Goal: Obtain resource: Obtain resource

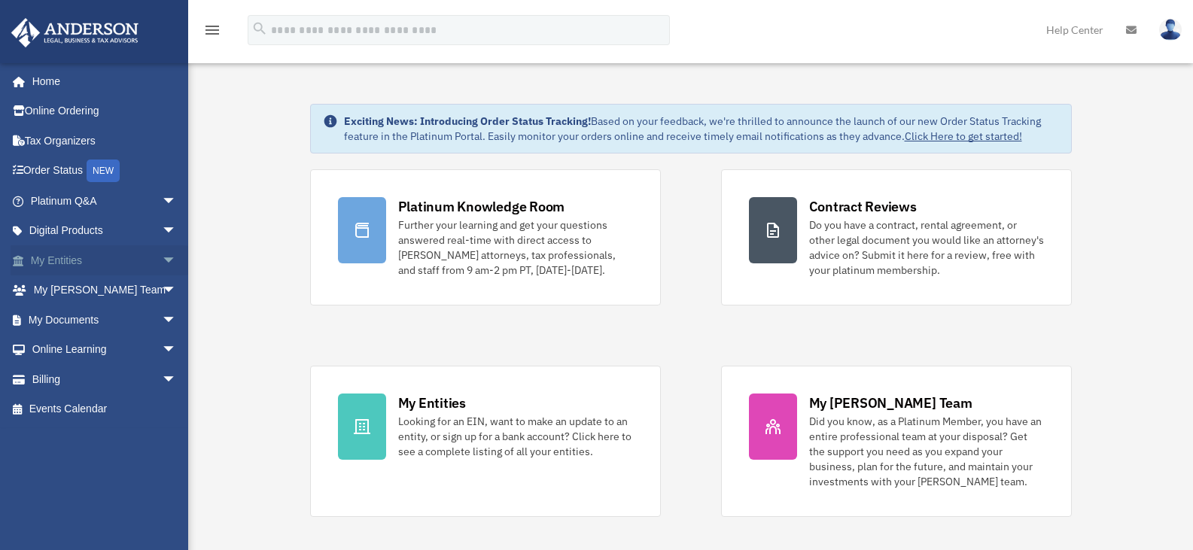
click at [162, 257] on span "arrow_drop_down" at bounding box center [177, 260] width 30 height 31
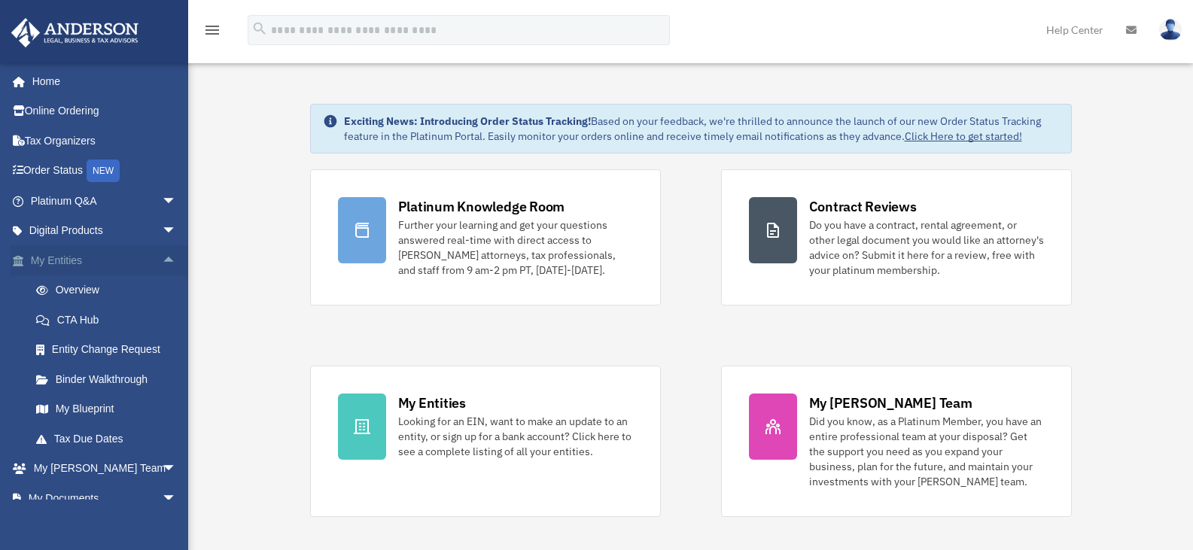
click at [162, 261] on span "arrow_drop_up" at bounding box center [177, 260] width 30 height 31
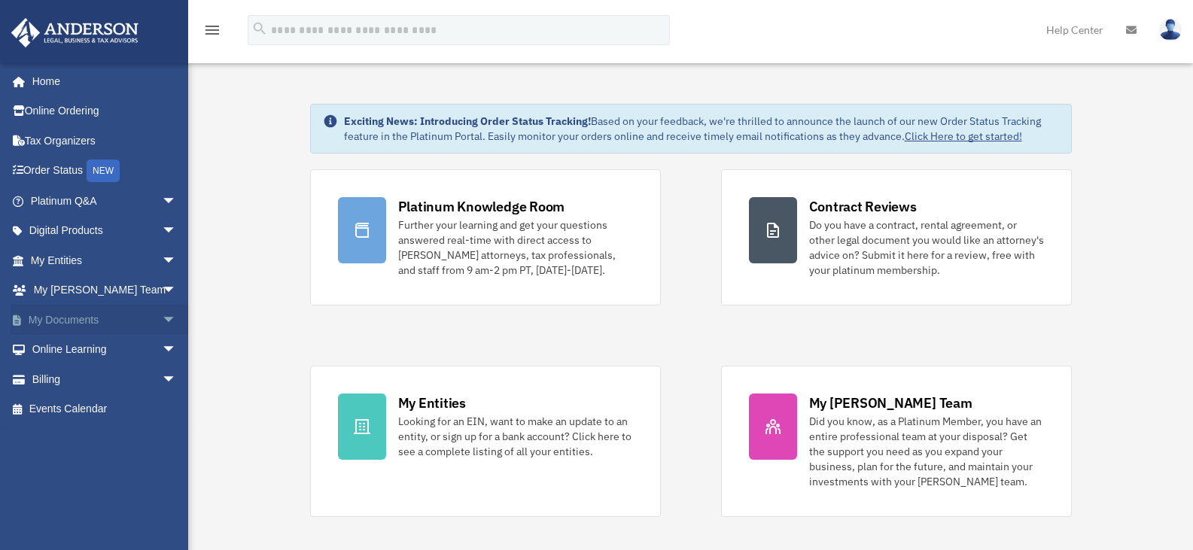
click at [162, 319] on span "arrow_drop_down" at bounding box center [177, 320] width 30 height 31
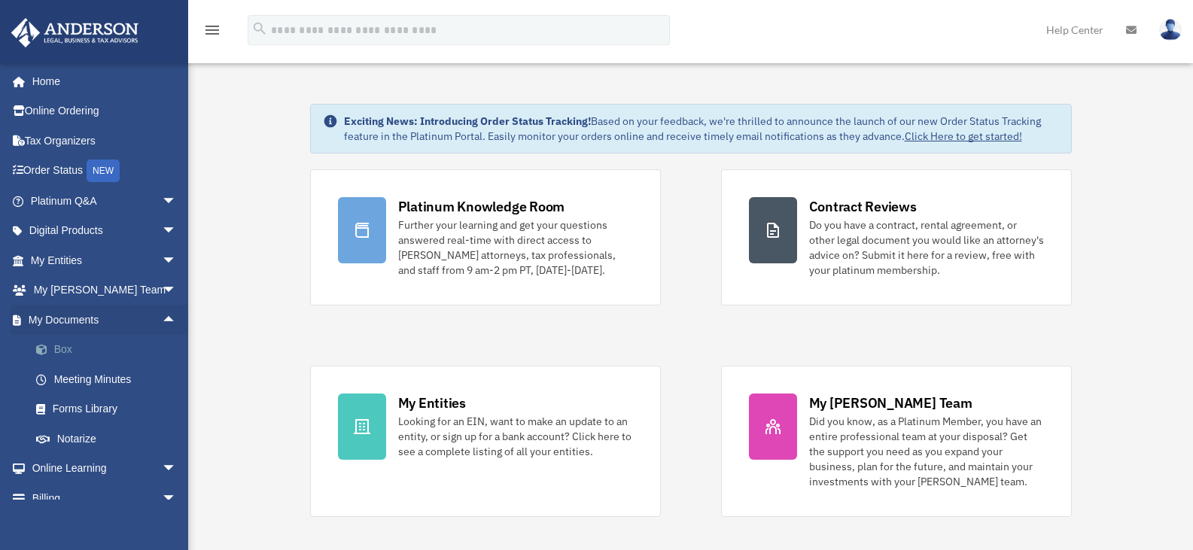
click at [60, 350] on link "Box" at bounding box center [110, 350] width 178 height 30
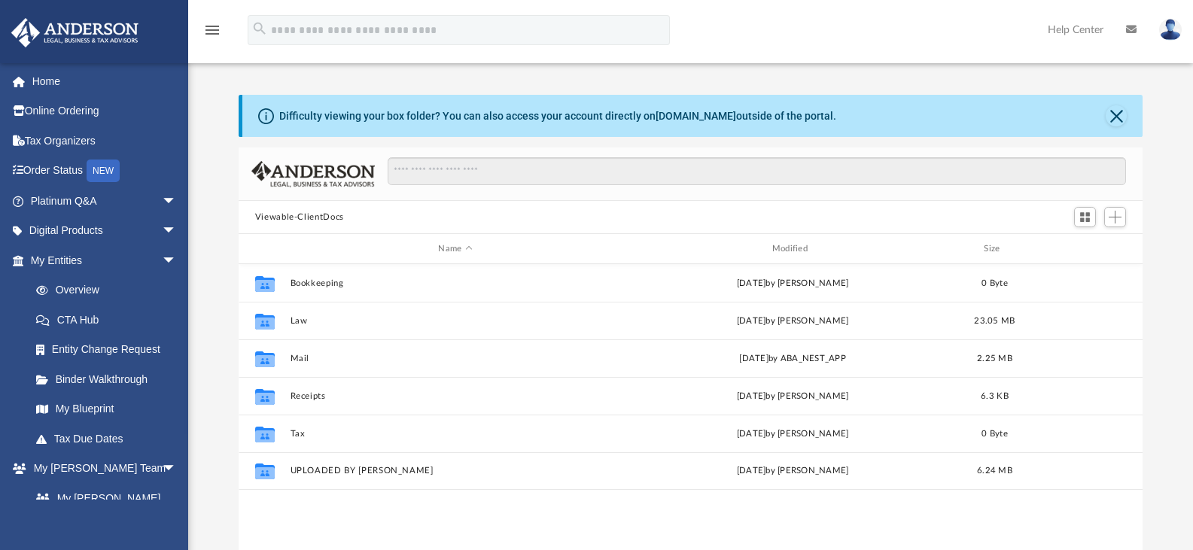
scroll to position [331, 893]
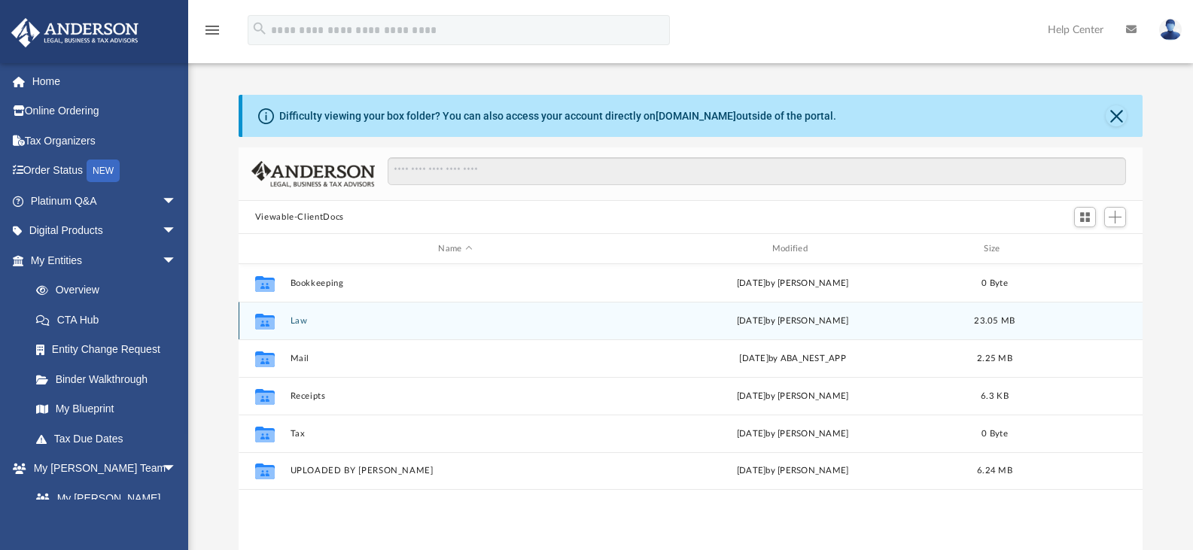
click at [294, 323] on button "Law" at bounding box center [455, 321] width 331 height 10
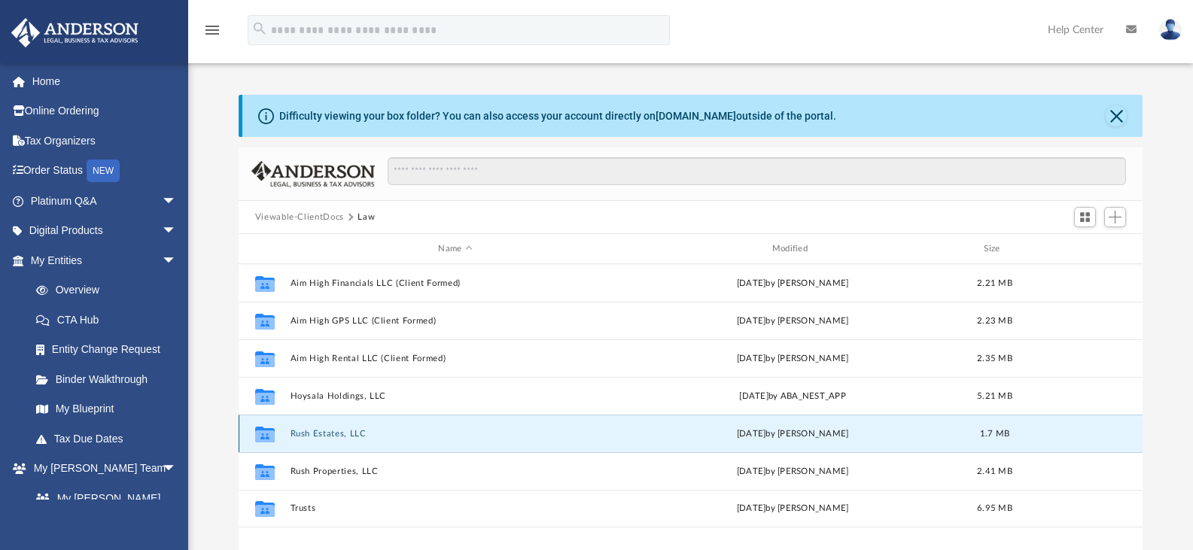
click at [337, 437] on button "Rush Estates, LLC" at bounding box center [455, 434] width 331 height 10
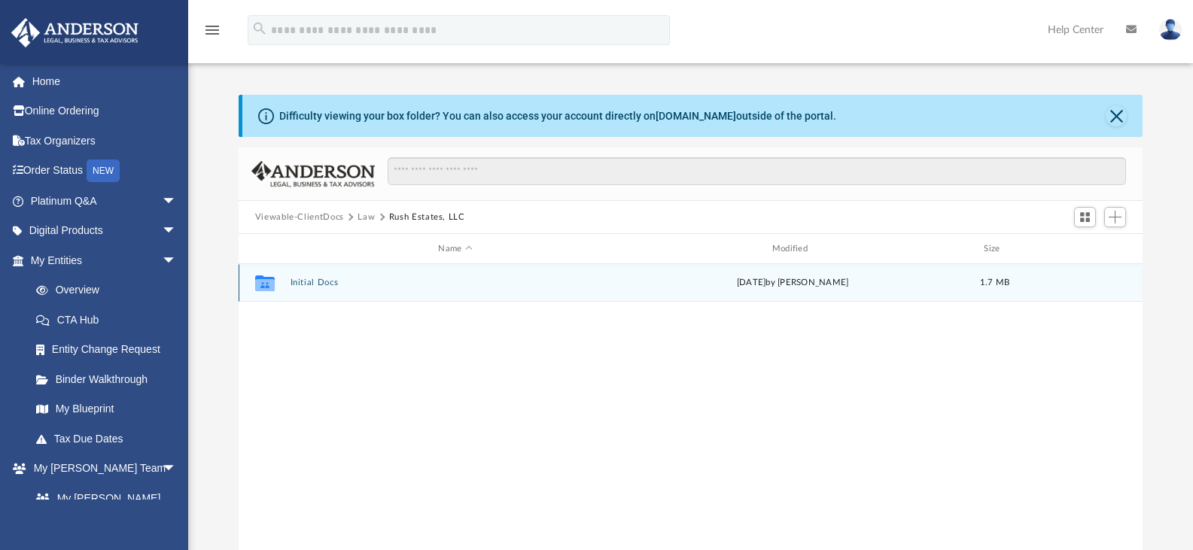
click at [311, 282] on button "Initial Docs" at bounding box center [455, 283] width 331 height 10
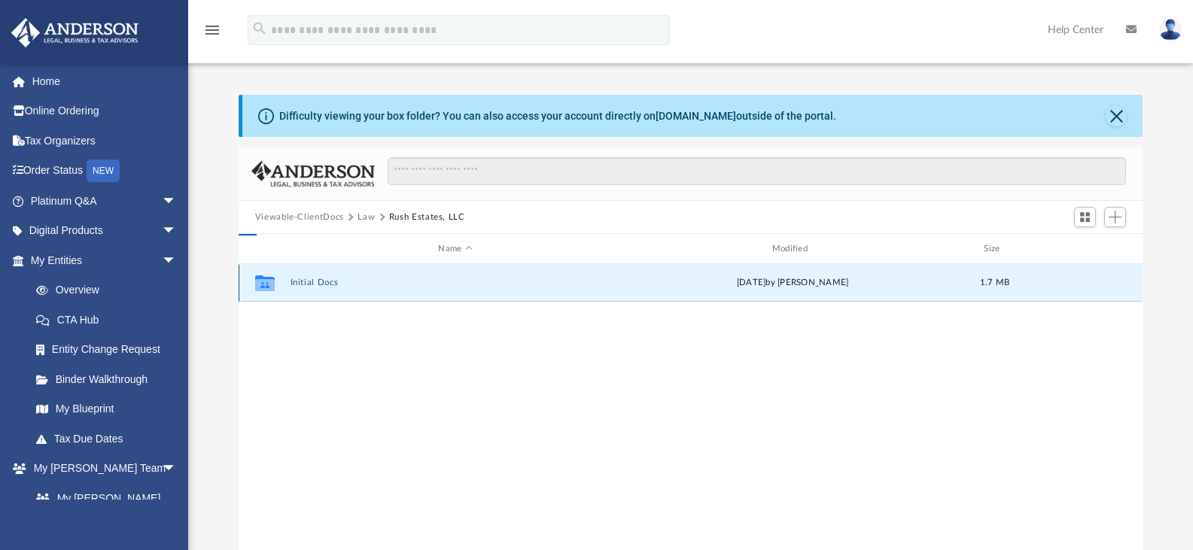
click at [311, 282] on button "Initial Docs" at bounding box center [455, 283] width 331 height 10
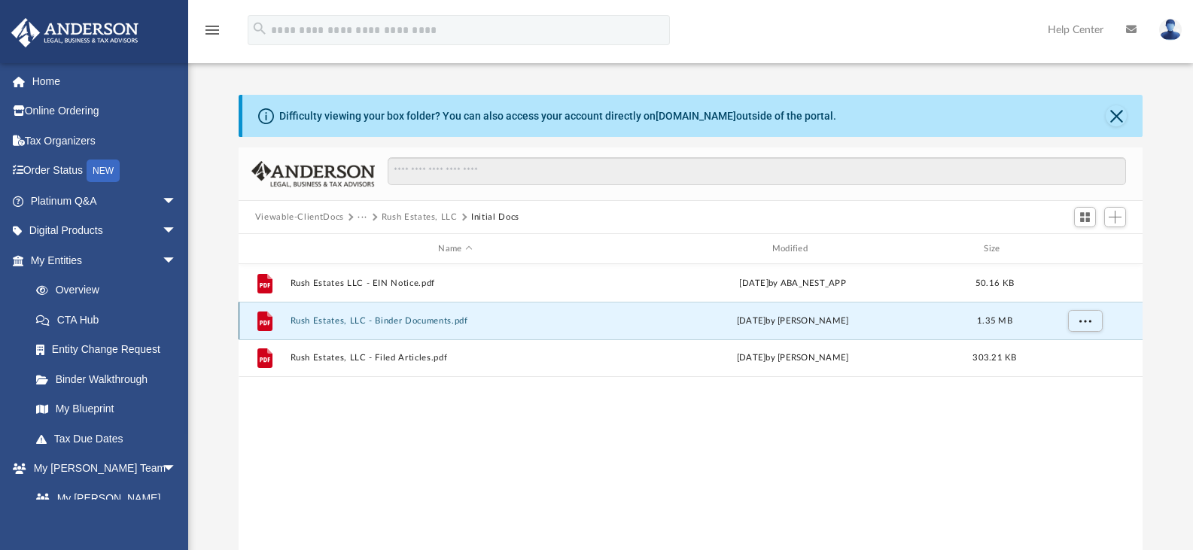
click at [425, 324] on button "Rush Estates, LLC - Binder Documents.pdf" at bounding box center [455, 321] width 331 height 10
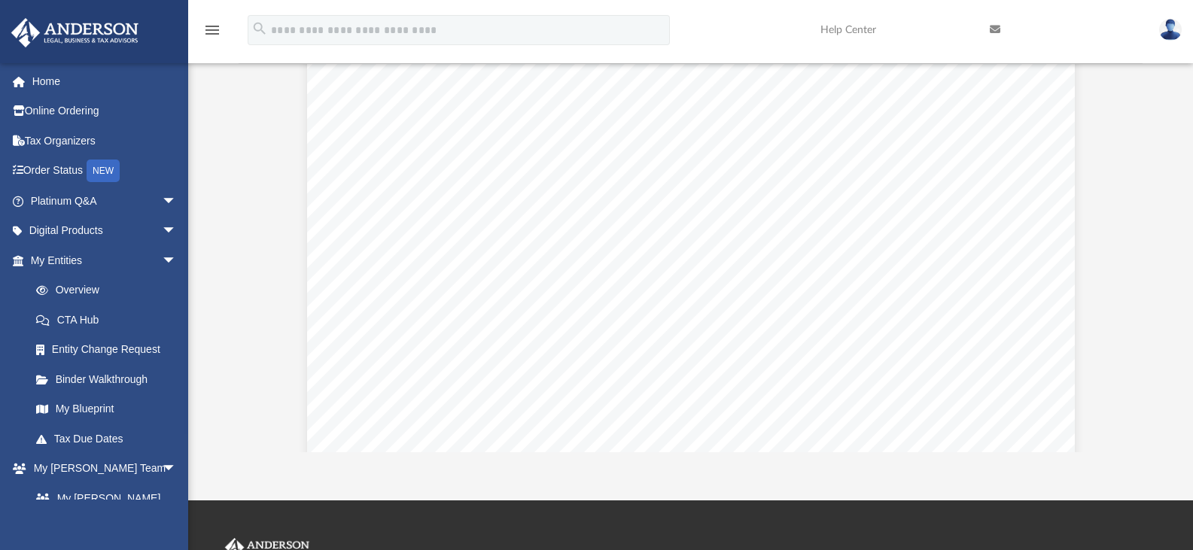
scroll to position [0, 0]
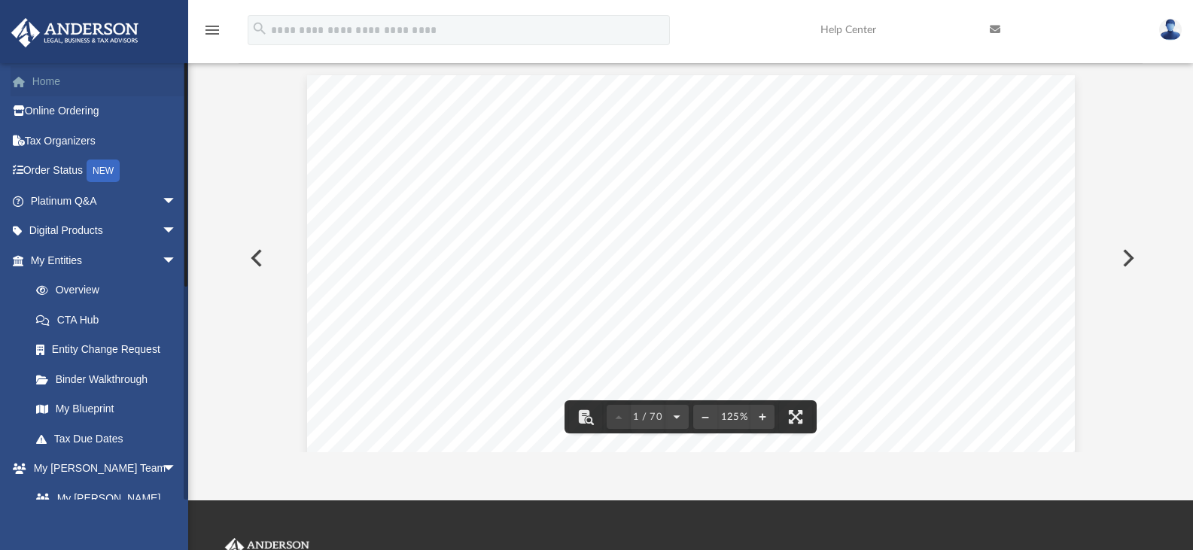
click at [44, 75] on link "Home" at bounding box center [105, 81] width 189 height 30
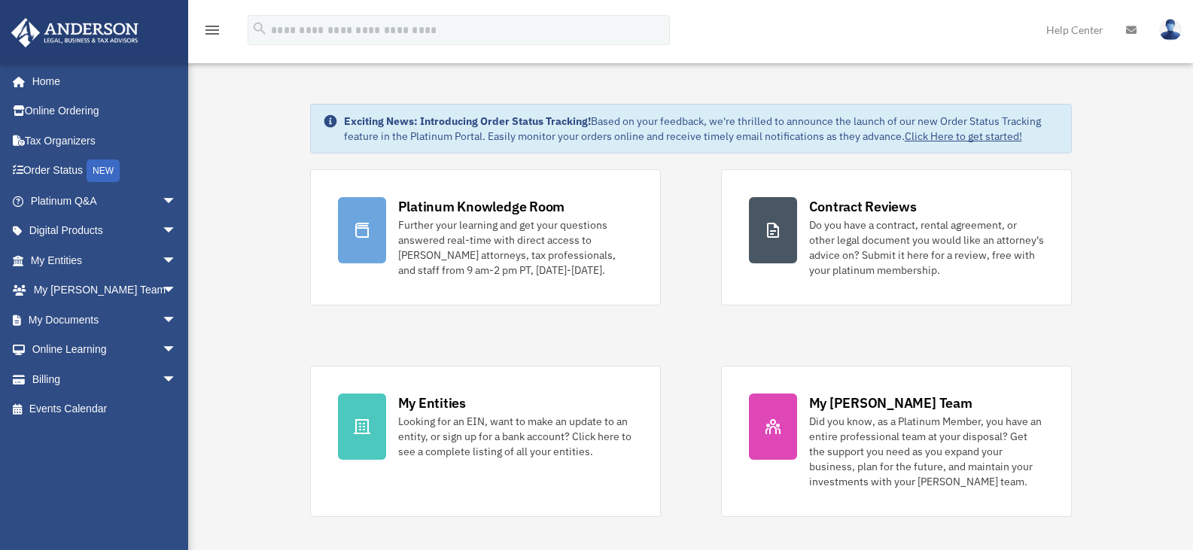
click at [964, 135] on link "Click Here to get started!" at bounding box center [963, 137] width 117 height 14
click at [162, 318] on span "arrow_drop_down" at bounding box center [177, 320] width 30 height 31
click at [45, 356] on link "Box" at bounding box center [110, 350] width 178 height 30
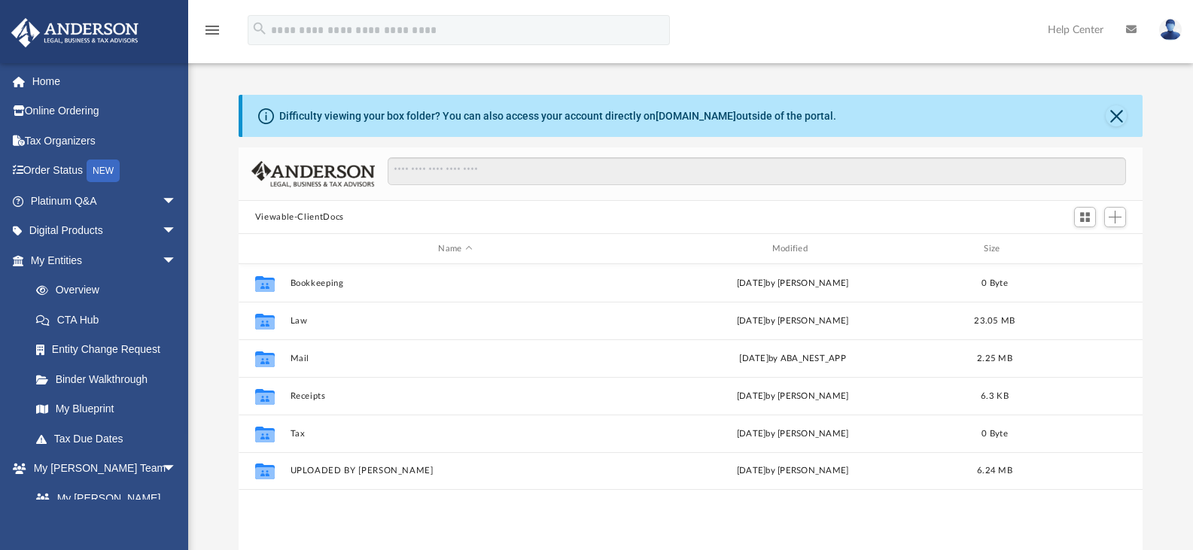
scroll to position [331, 893]
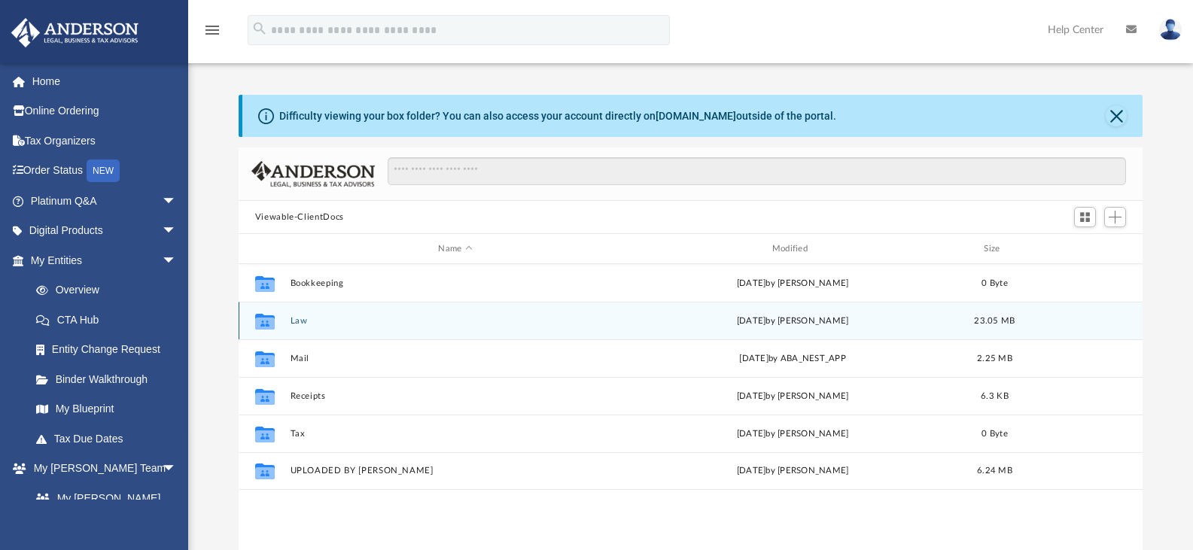
click at [301, 322] on button "Law" at bounding box center [455, 321] width 331 height 10
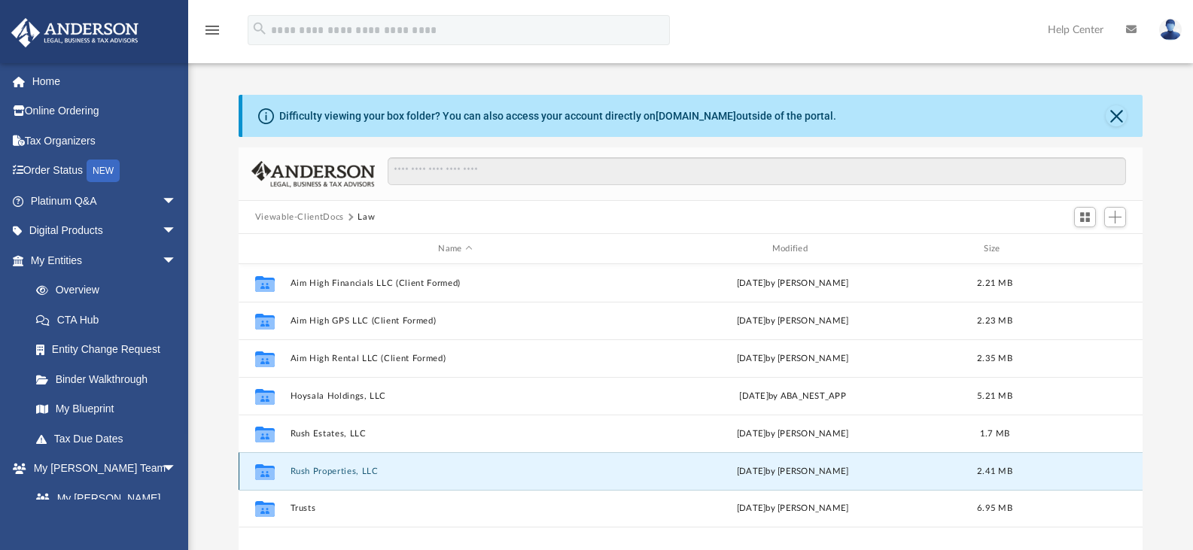
click at [340, 475] on button "Rush Properties, LLC" at bounding box center [455, 472] width 331 height 10
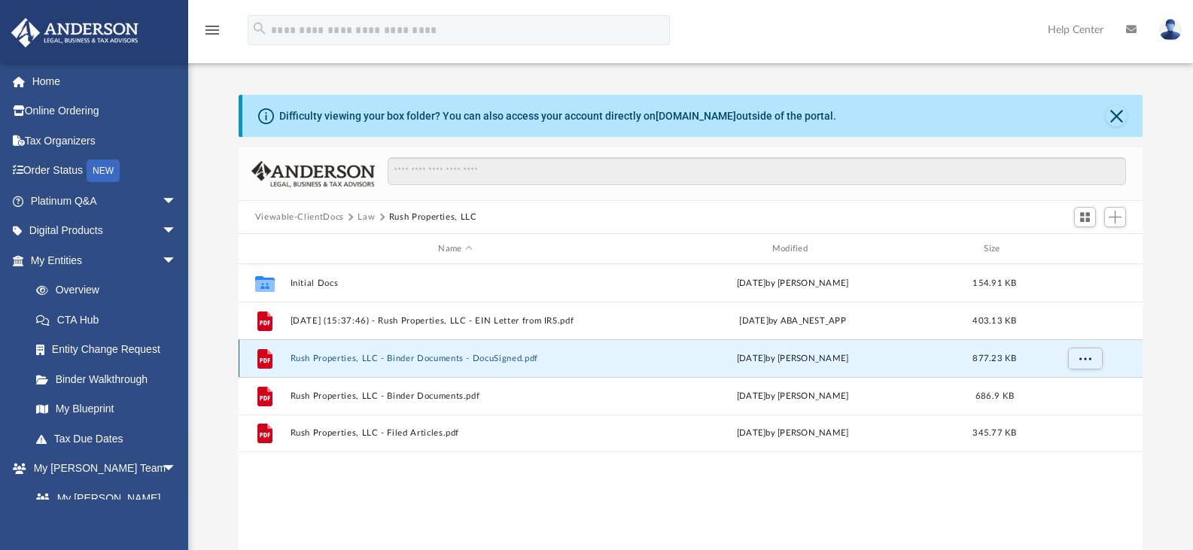
click at [413, 364] on button "Rush Properties, LLC - Binder Documents - DocuSigned.pdf" at bounding box center [455, 359] width 331 height 10
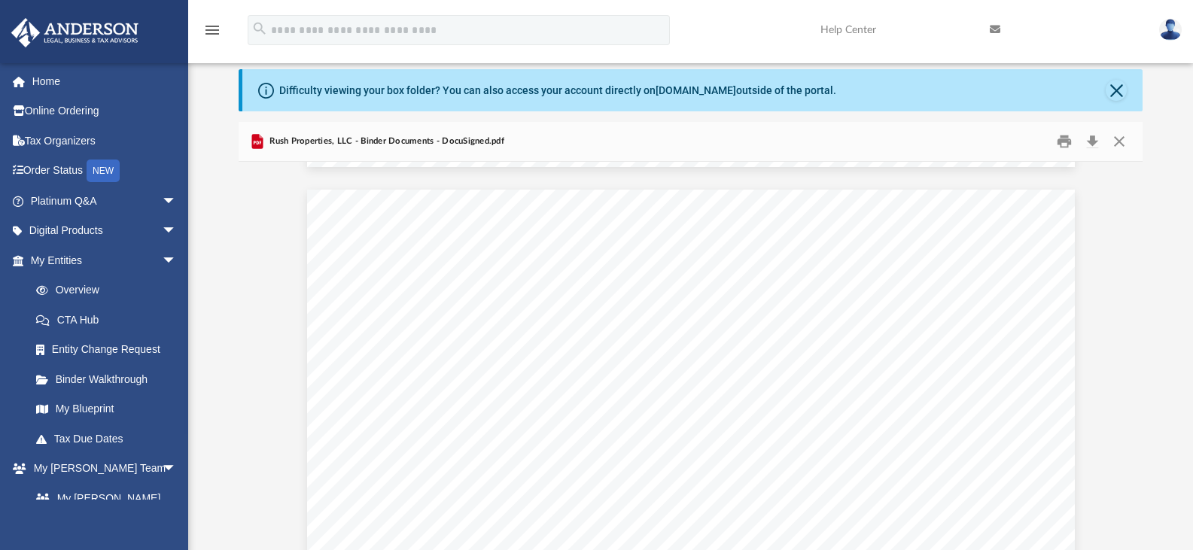
scroll to position [0, 0]
click at [162, 263] on span "arrow_drop_down" at bounding box center [177, 260] width 30 height 31
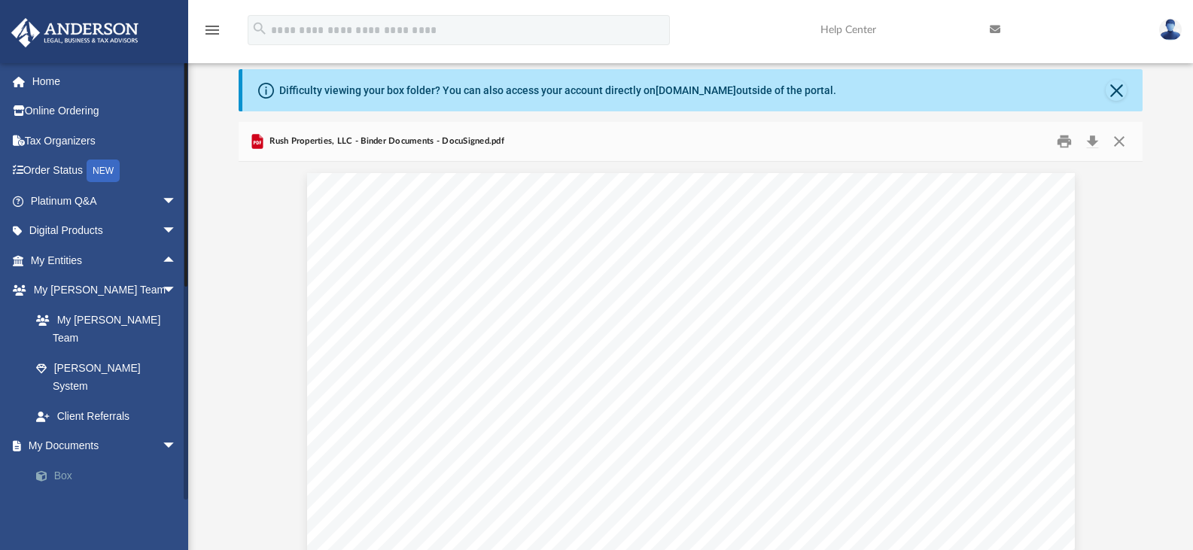
click at [62, 461] on link "Box" at bounding box center [110, 476] width 178 height 30
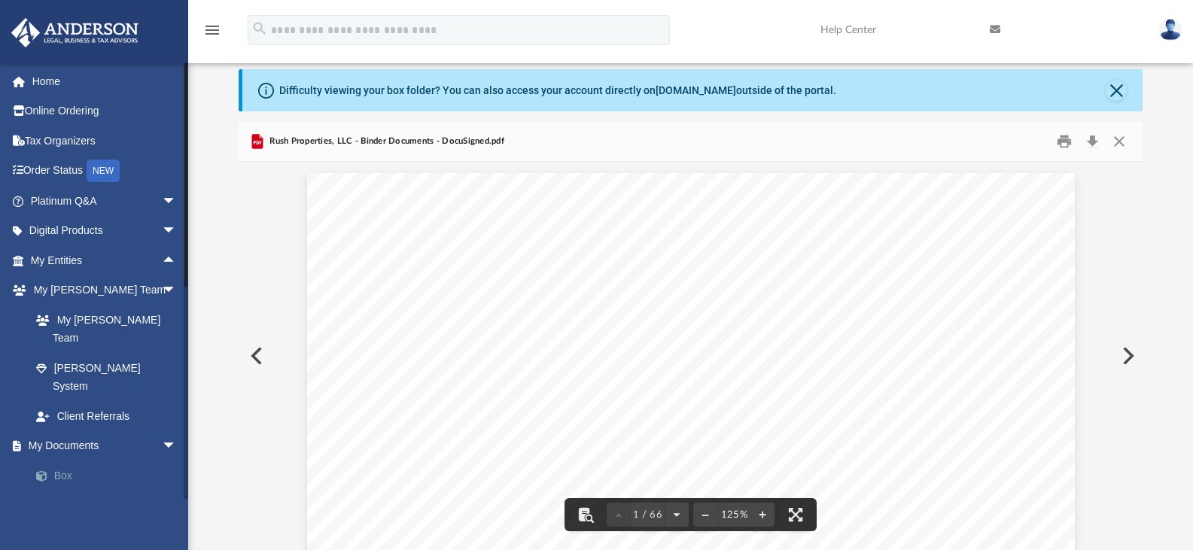
click at [67, 461] on link "Box" at bounding box center [110, 476] width 178 height 30
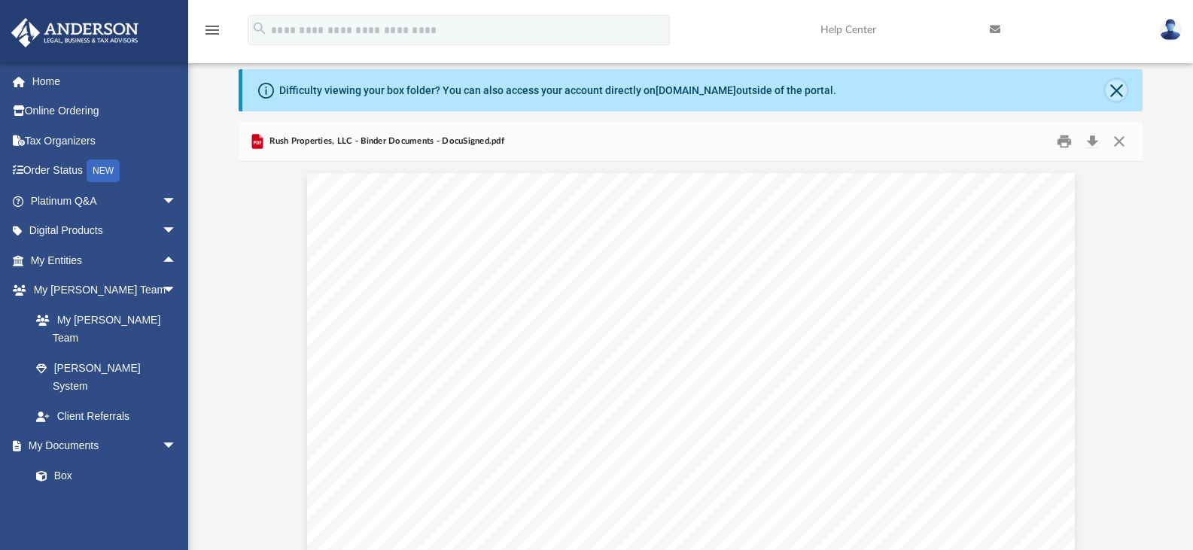
click at [1117, 96] on button "Close" at bounding box center [1116, 90] width 21 height 21
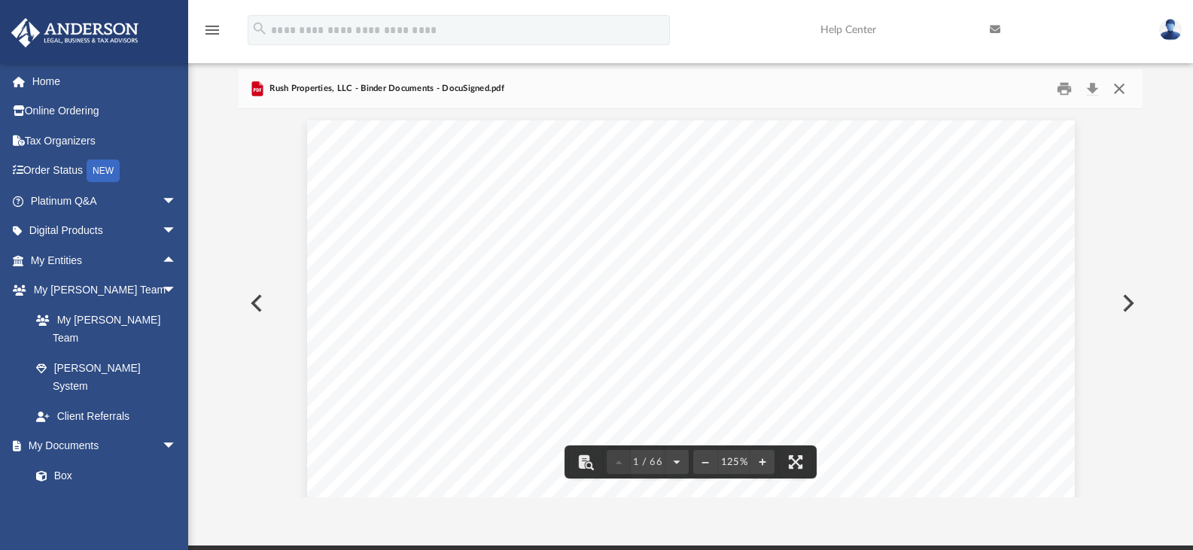
click at [1118, 91] on button "Close" at bounding box center [1119, 89] width 27 height 23
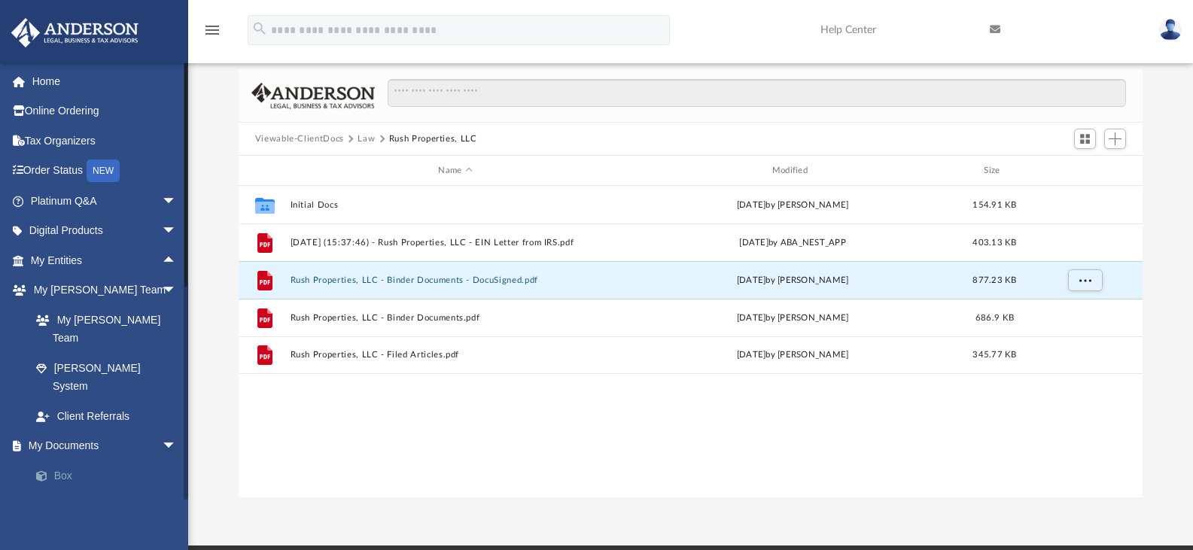
click at [64, 461] on link "Box" at bounding box center [110, 476] width 178 height 30
click at [162, 431] on span "arrow_drop_down" at bounding box center [177, 446] width 30 height 31
click at [162, 431] on span "arrow_drop_up" at bounding box center [177, 446] width 30 height 31
click at [73, 461] on link "Box" at bounding box center [110, 476] width 178 height 30
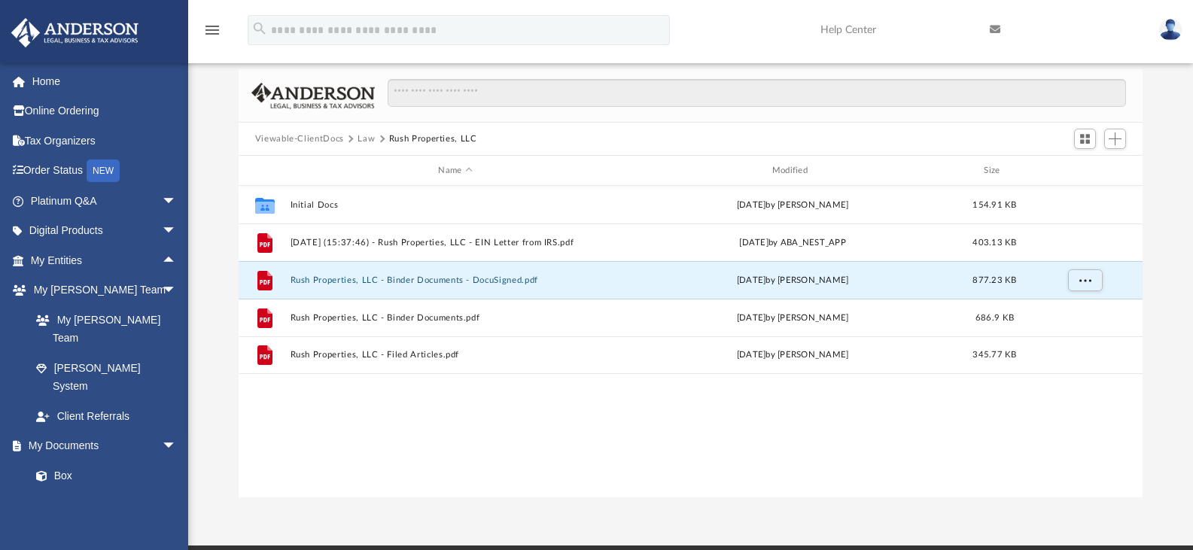
click at [366, 141] on button "Law" at bounding box center [366, 140] width 17 height 14
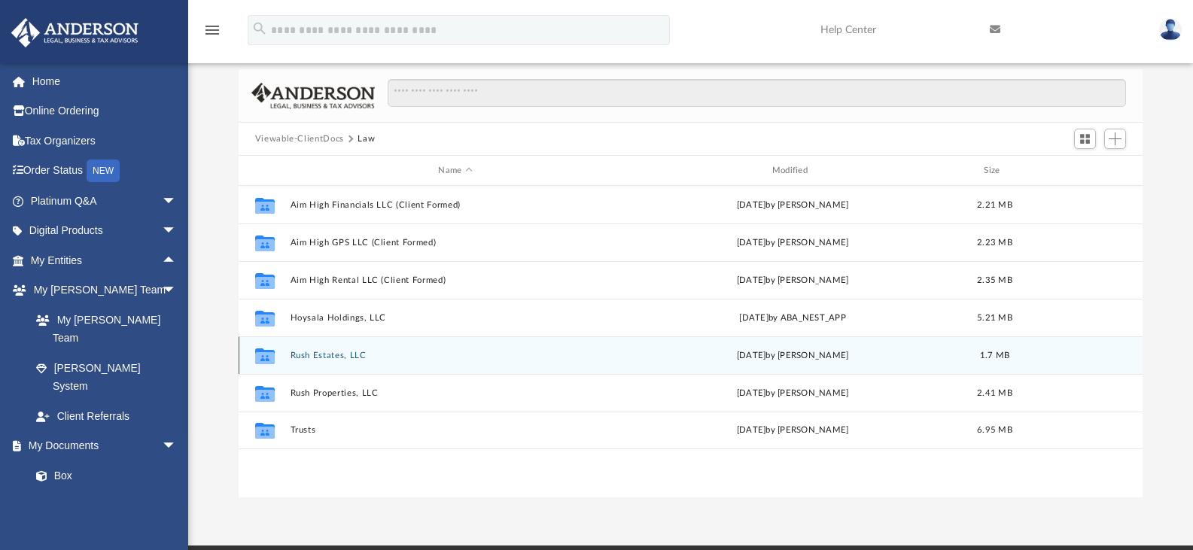
click at [329, 358] on button "Rush Estates, LLC" at bounding box center [455, 356] width 331 height 10
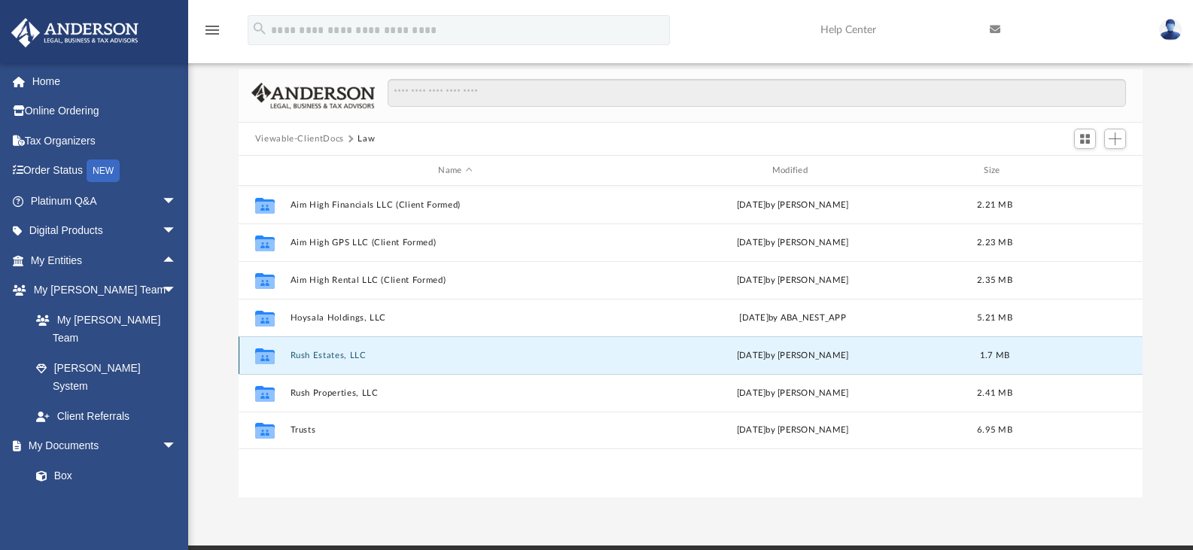
click at [329, 358] on button "Rush Estates, LLC" at bounding box center [455, 356] width 331 height 10
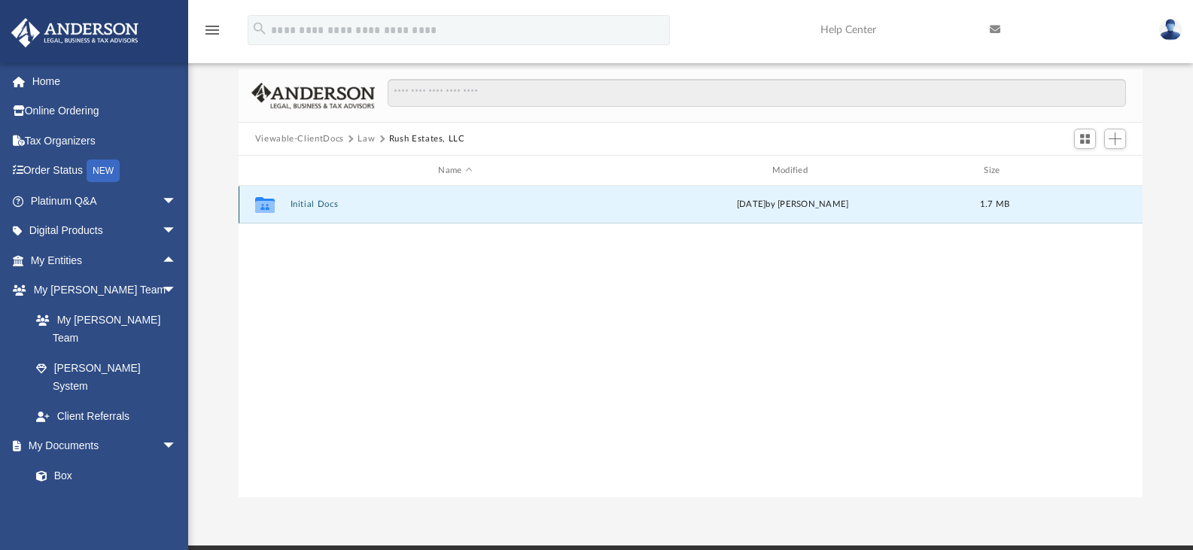
click at [306, 204] on button "Initial Docs" at bounding box center [455, 205] width 331 height 10
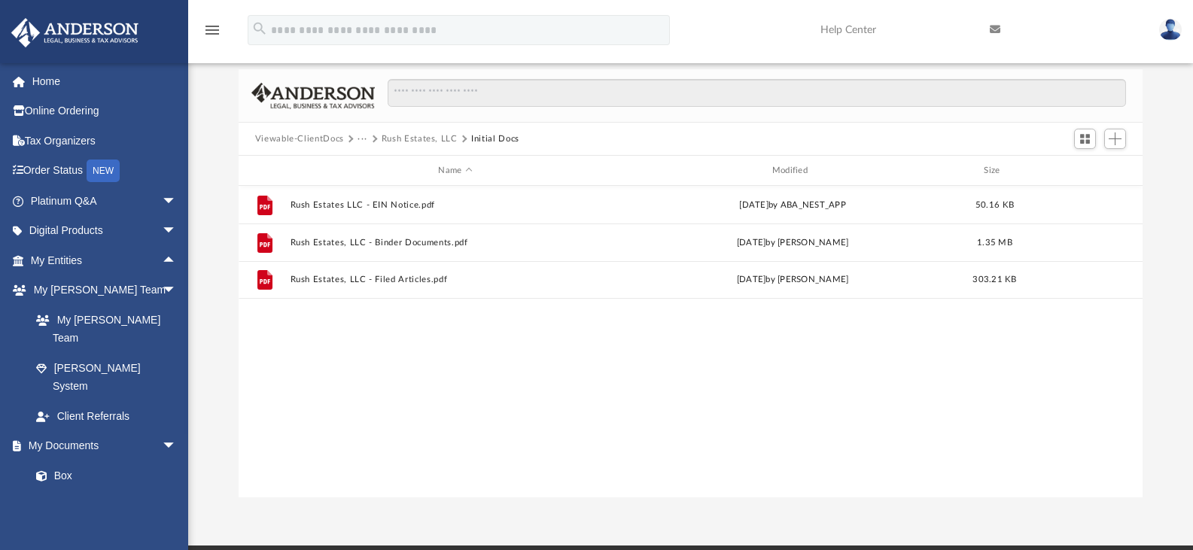
click at [325, 142] on button "Viewable-ClientDocs" at bounding box center [299, 140] width 89 height 14
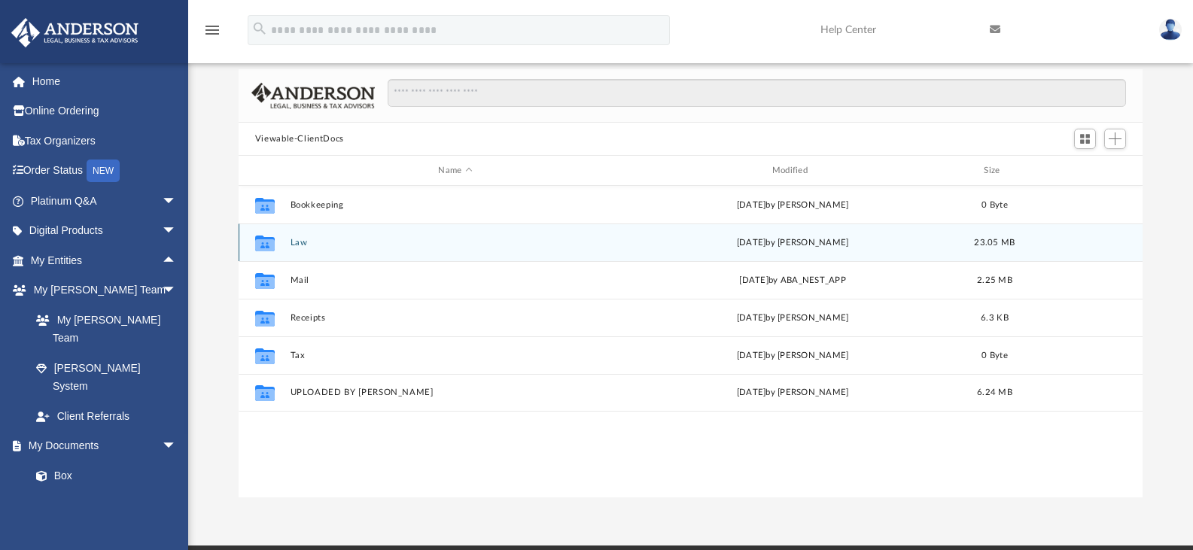
click at [289, 240] on div "Collaborated Folder Law [DATE] by [PERSON_NAME] 23.05 MB" at bounding box center [691, 243] width 905 height 38
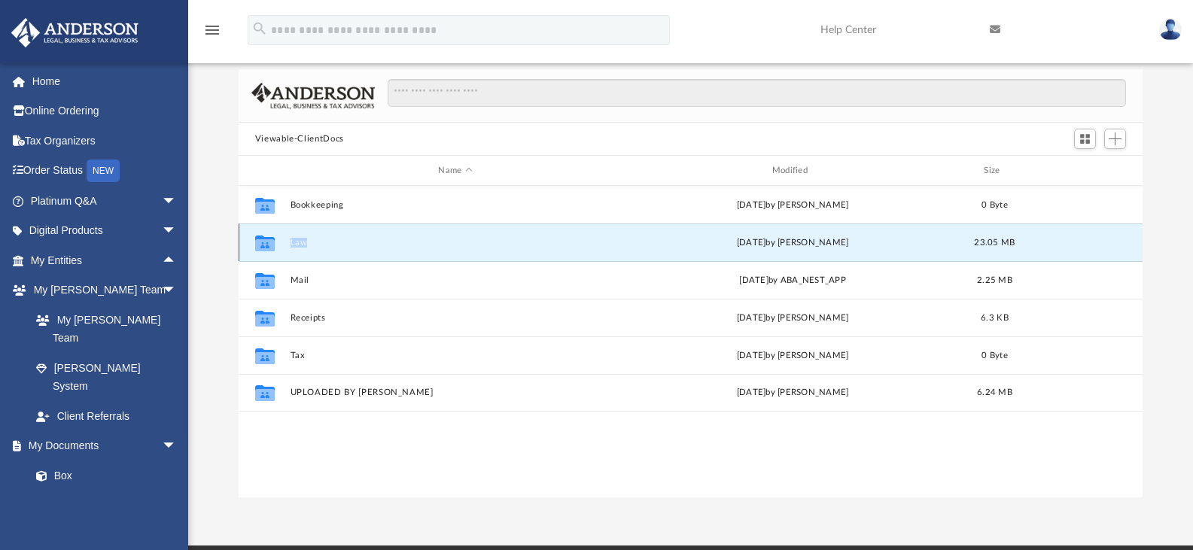
click at [301, 244] on button "Law" at bounding box center [455, 243] width 331 height 10
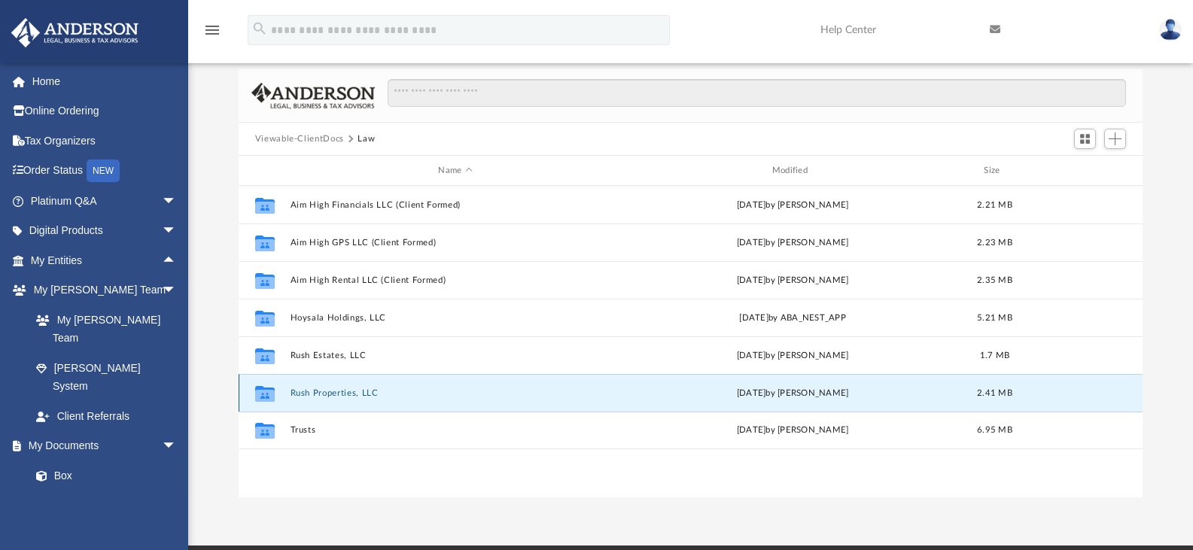
click at [346, 395] on button "Rush Properties, LLC" at bounding box center [455, 394] width 331 height 10
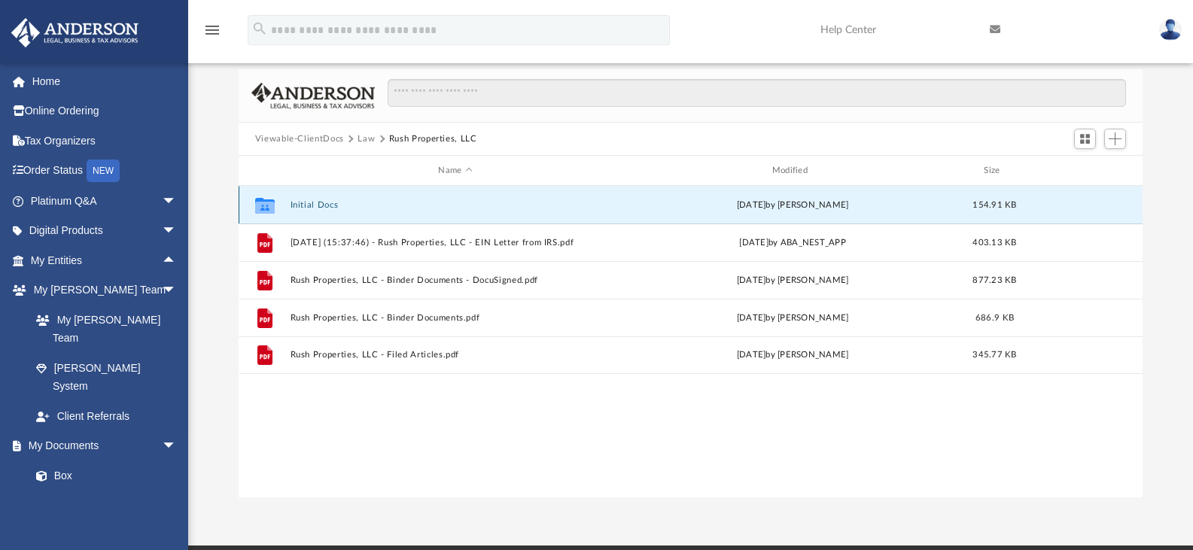
click at [318, 203] on button "Initial Docs" at bounding box center [455, 205] width 331 height 10
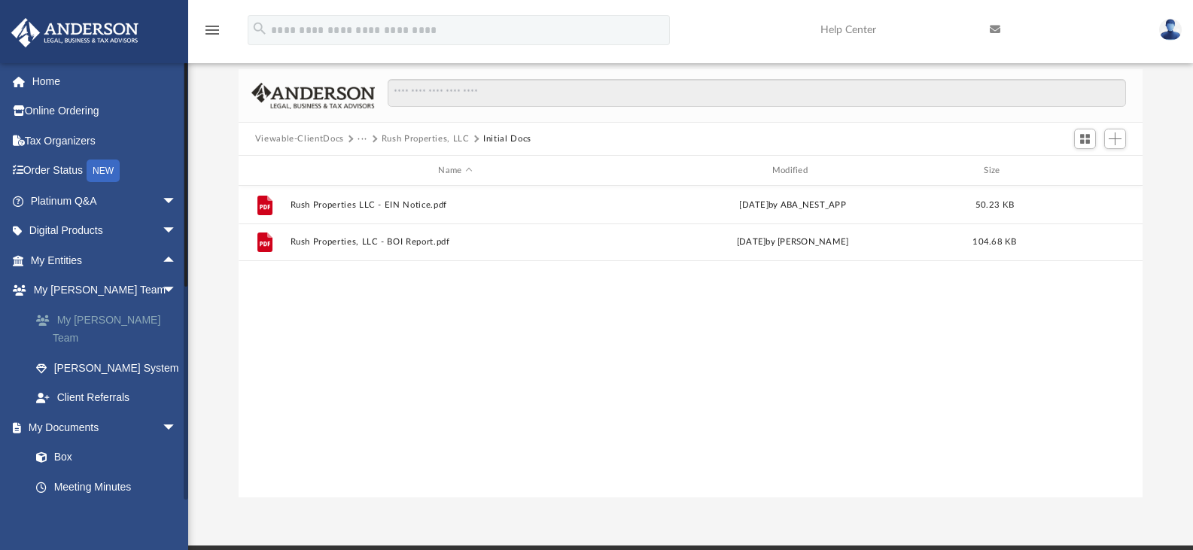
click at [126, 326] on link "My [PERSON_NAME] Team" at bounding box center [110, 329] width 178 height 48
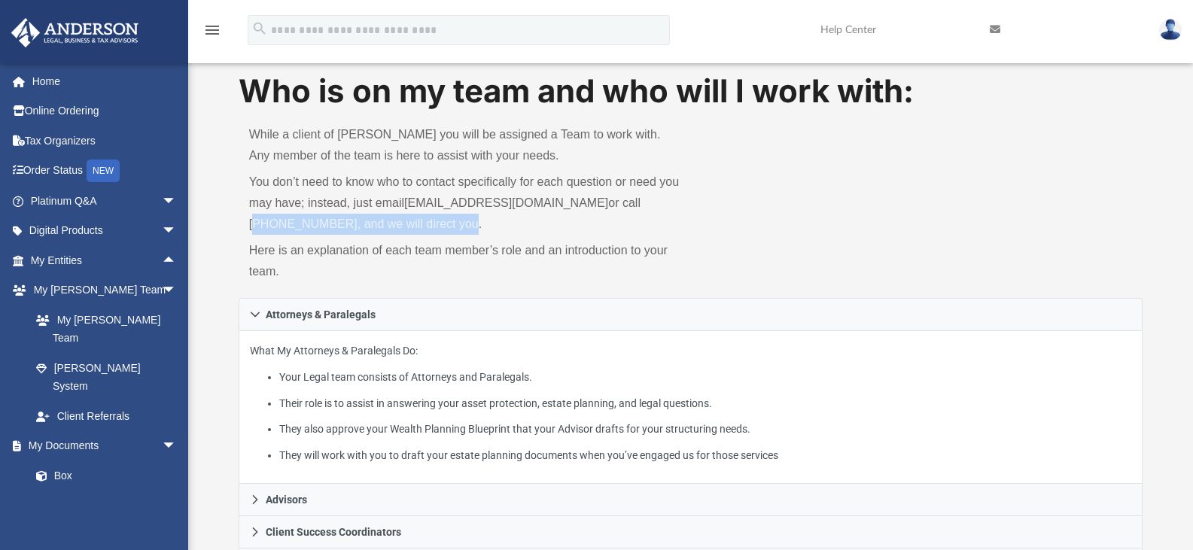
drag, startPoint x: 623, startPoint y: 203, endPoint x: 446, endPoint y: 221, distance: 177.2
click at [446, 221] on p "You don’t need to know who to contact specifically for each question or need yo…" at bounding box center [464, 203] width 431 height 63
click at [790, 334] on div "What My Attorneys & Paralegals Do: Your Legal team consists of Attorneys and Pa…" at bounding box center [691, 407] width 905 height 153
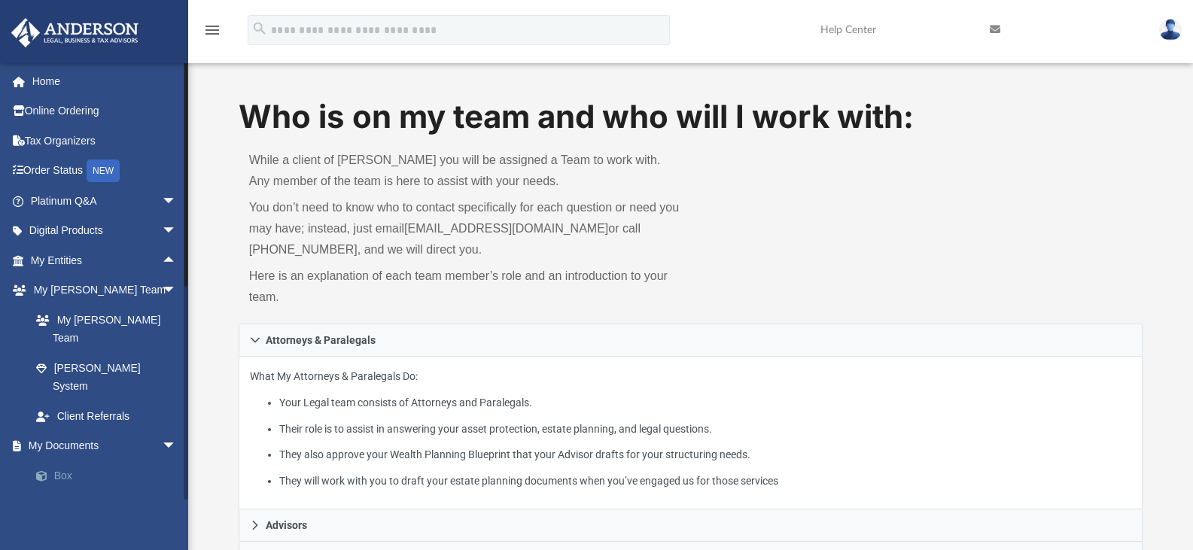
click at [73, 461] on link "Box" at bounding box center [110, 476] width 178 height 30
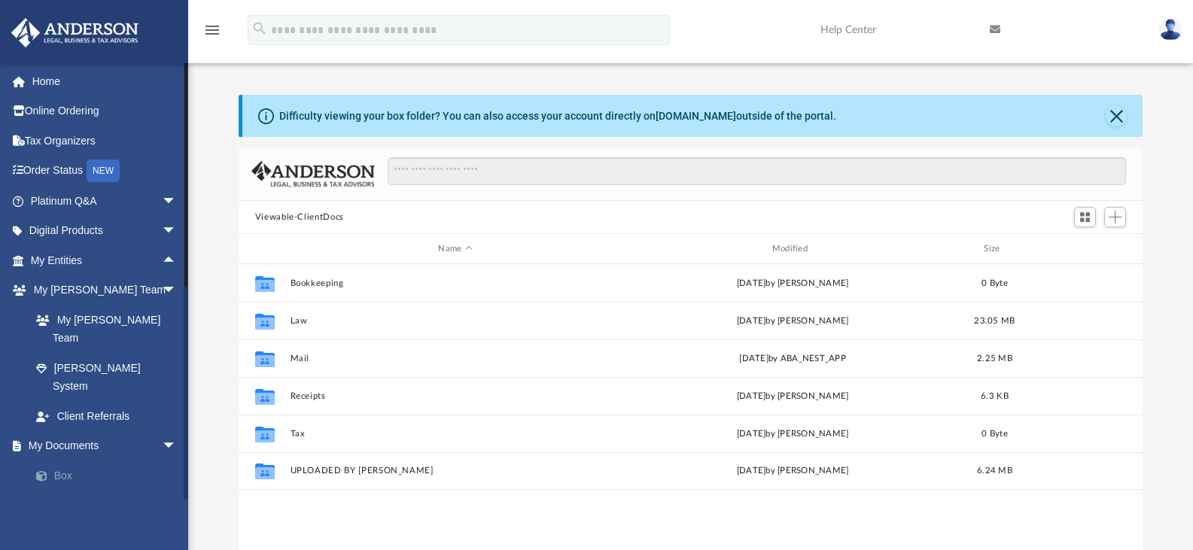
scroll to position [331, 893]
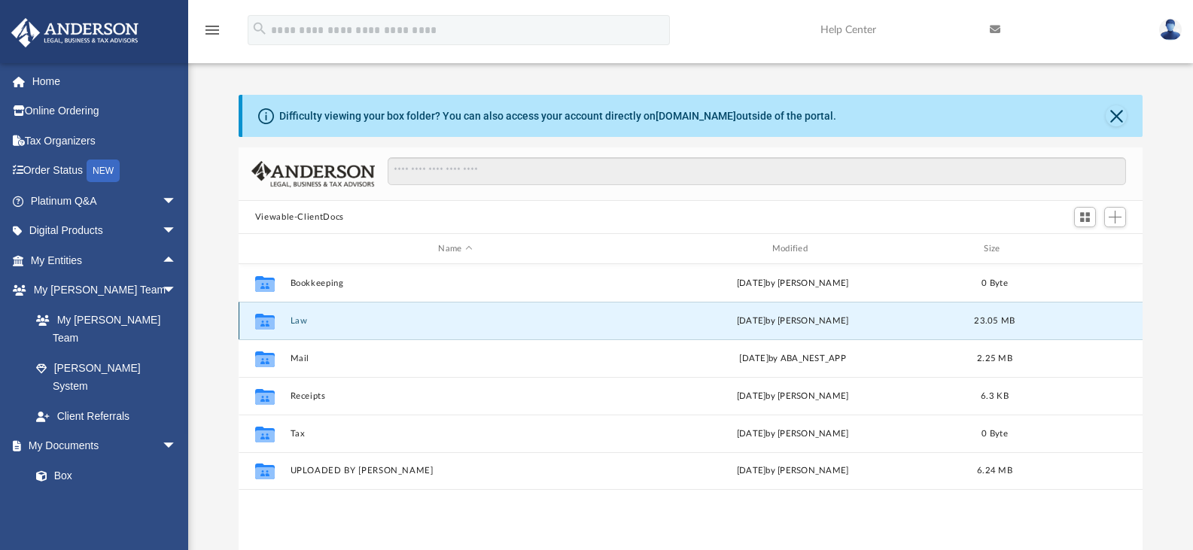
click at [303, 324] on button "Law" at bounding box center [455, 321] width 331 height 10
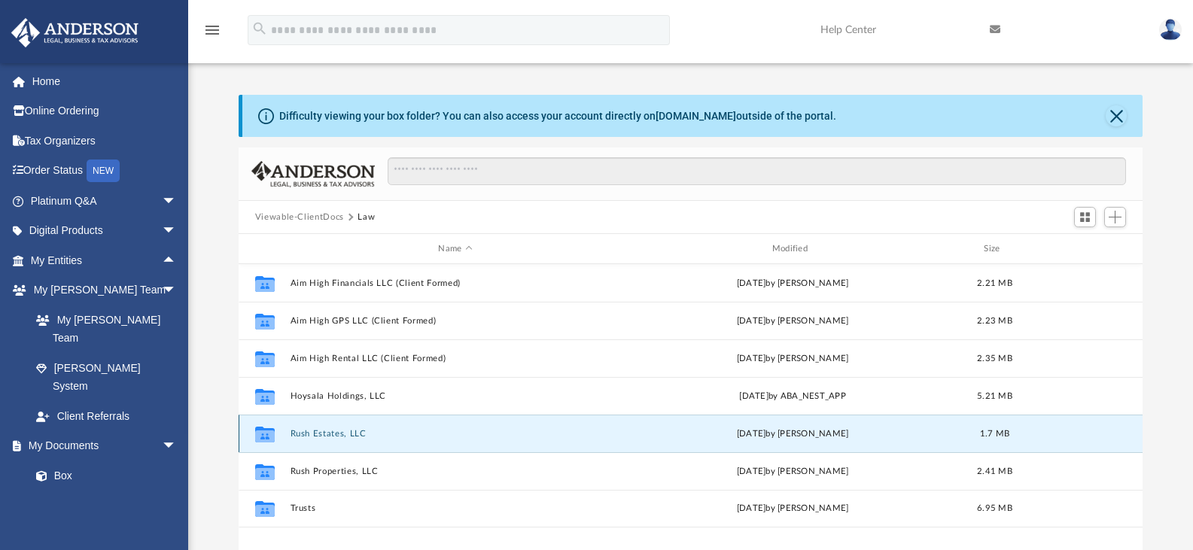
click at [330, 432] on button "Rush Estates, LLC" at bounding box center [455, 434] width 331 height 10
